Goal: Information Seeking & Learning: Understand process/instructions

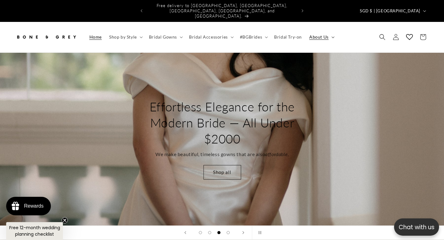
click at [319, 34] on span "About Us" at bounding box center [319, 37] width 19 height 6
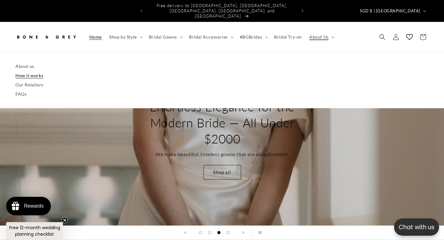
click at [36, 71] on link "How it works" at bounding box center [222, 75] width 414 height 9
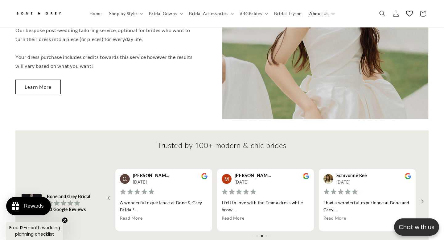
scroll to position [647, 0]
